Goal: Find specific page/section: Find specific page/section

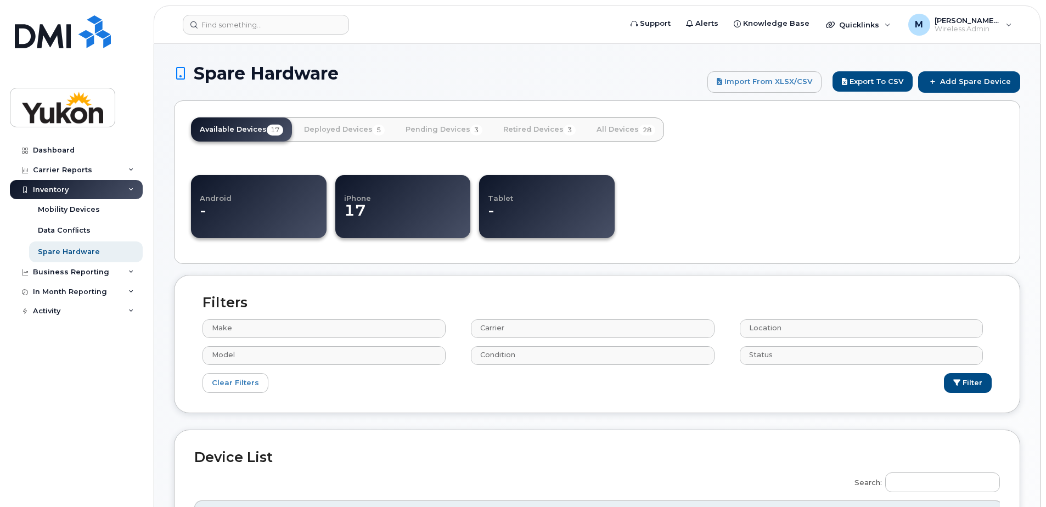
select select
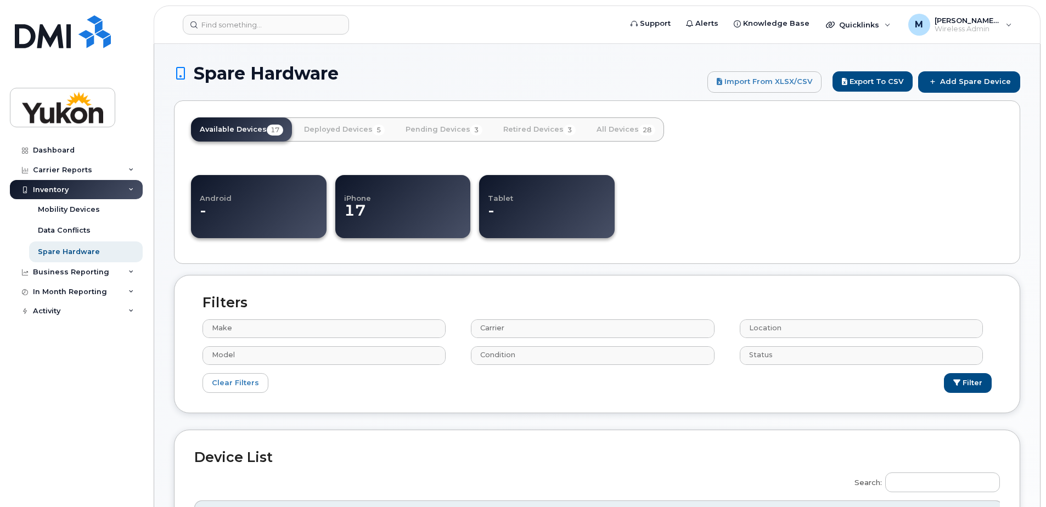
select select
click at [56, 158] on link "Dashboard" at bounding box center [76, 150] width 133 height 20
